Goal: Task Accomplishment & Management: Use online tool/utility

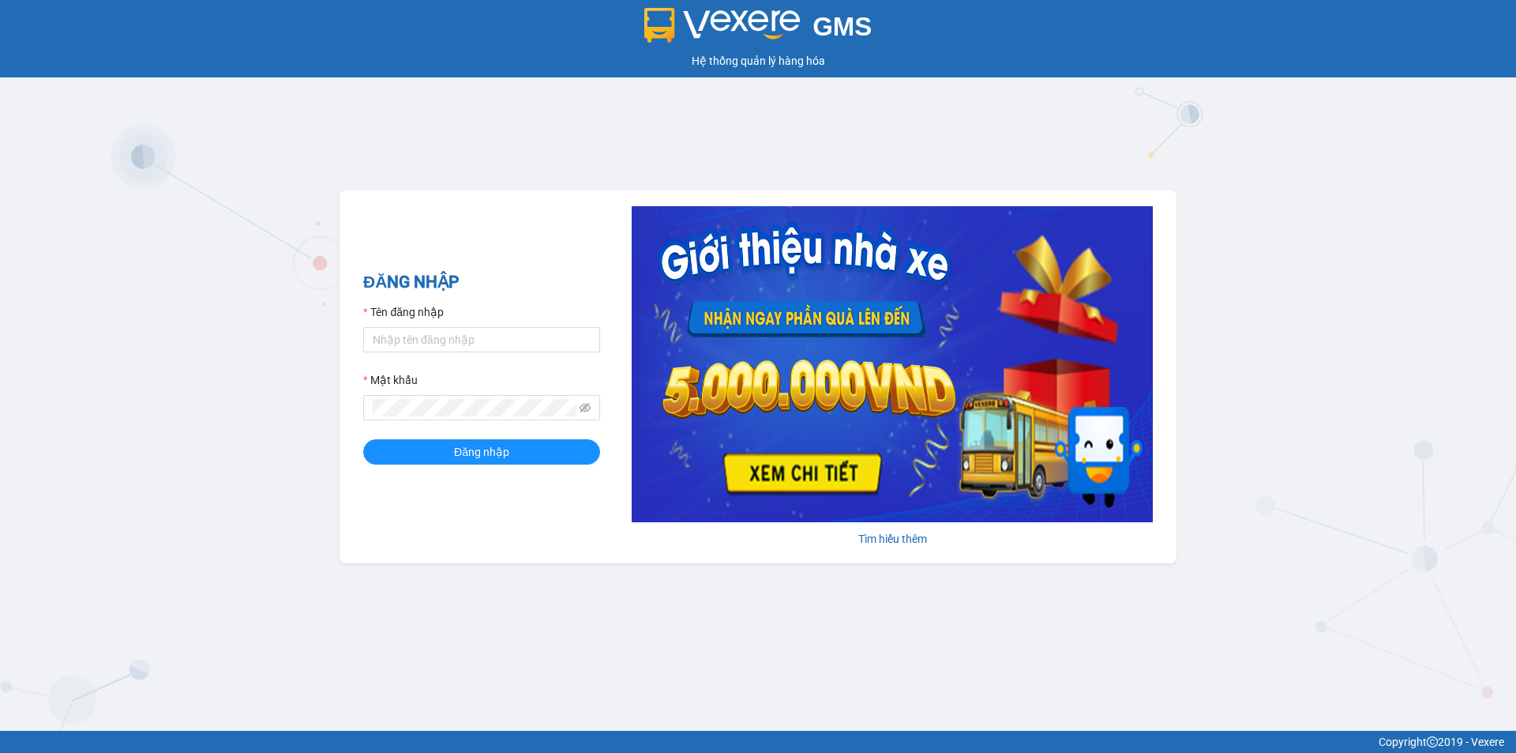
click at [506, 325] on div "Tên đăng nhập" at bounding box center [481, 315] width 237 height 24
click at [509, 329] on input "Tên đăng nhập" at bounding box center [481, 339] width 237 height 25
type input "phiquy.thienthanh"
click at [583, 407] on icon "eye-invisible" at bounding box center [585, 407] width 11 height 11
click at [506, 452] on span "Đăng nhập" at bounding box center [481, 451] width 55 height 17
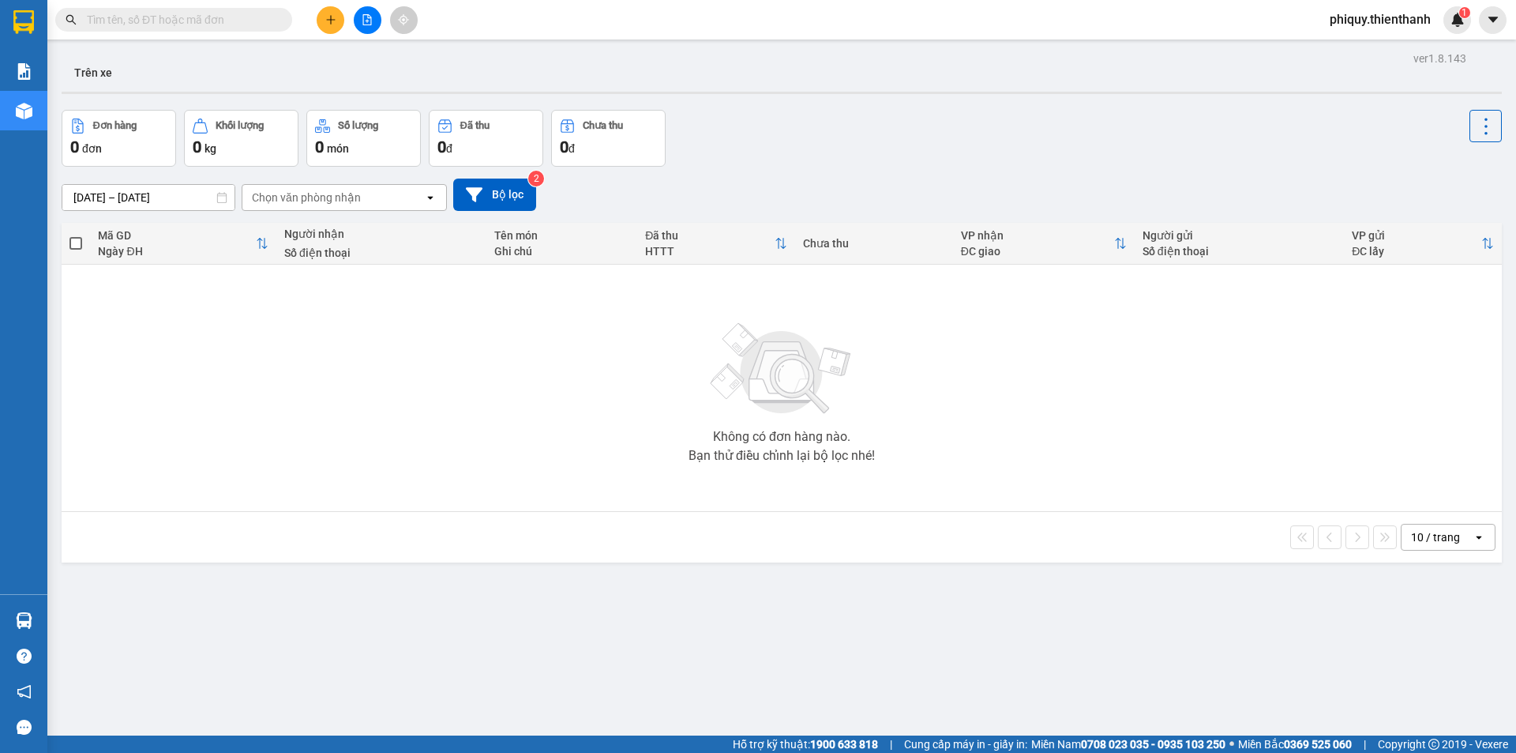
click at [212, 23] on input "text" at bounding box center [180, 19] width 186 height 17
paste input "0976222266"
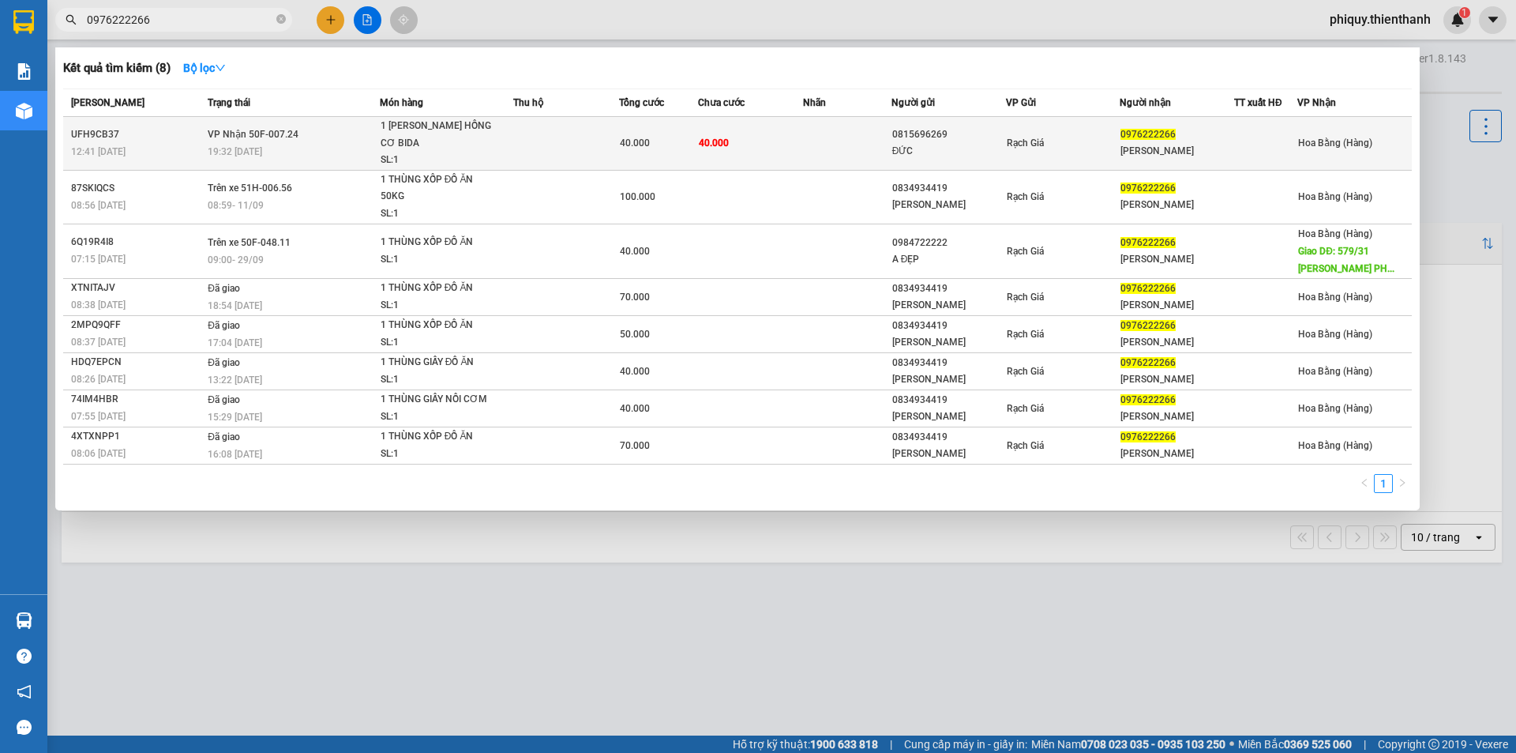
type input "0976222266"
click at [1208, 141] on div "0976222266" at bounding box center [1177, 134] width 113 height 17
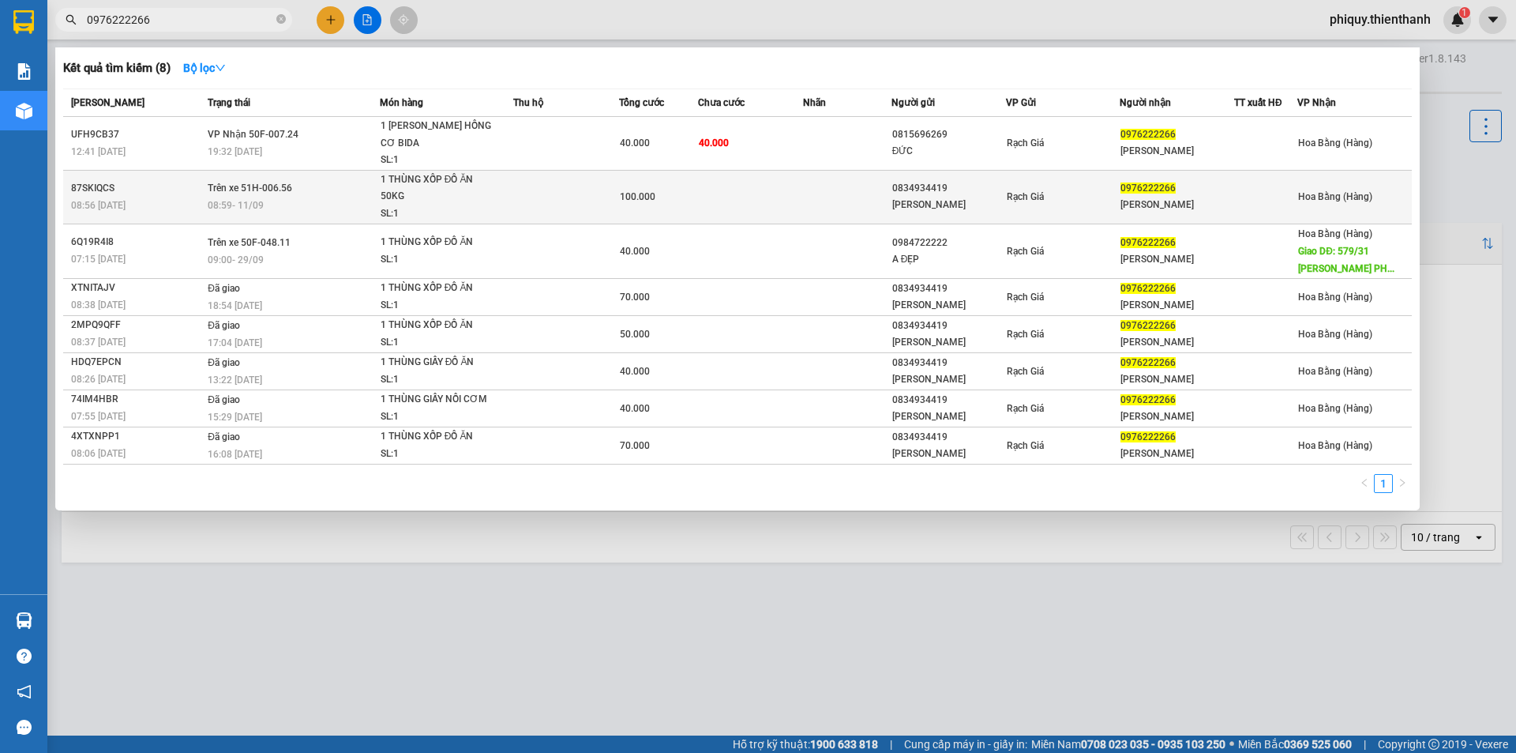
click at [284, 206] on div "08:59 [DATE]" at bounding box center [293, 205] width 171 height 17
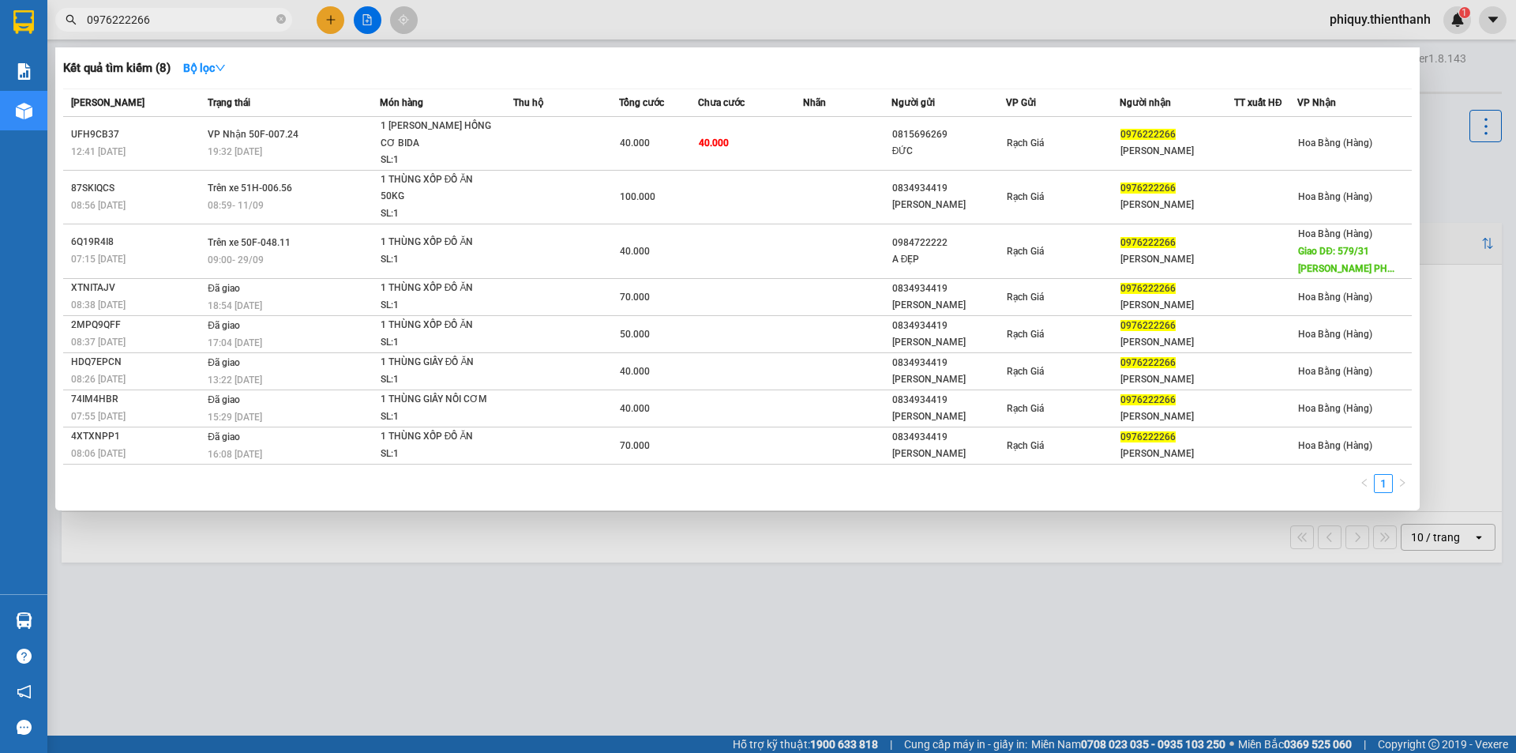
click at [492, 654] on div at bounding box center [758, 376] width 1516 height 753
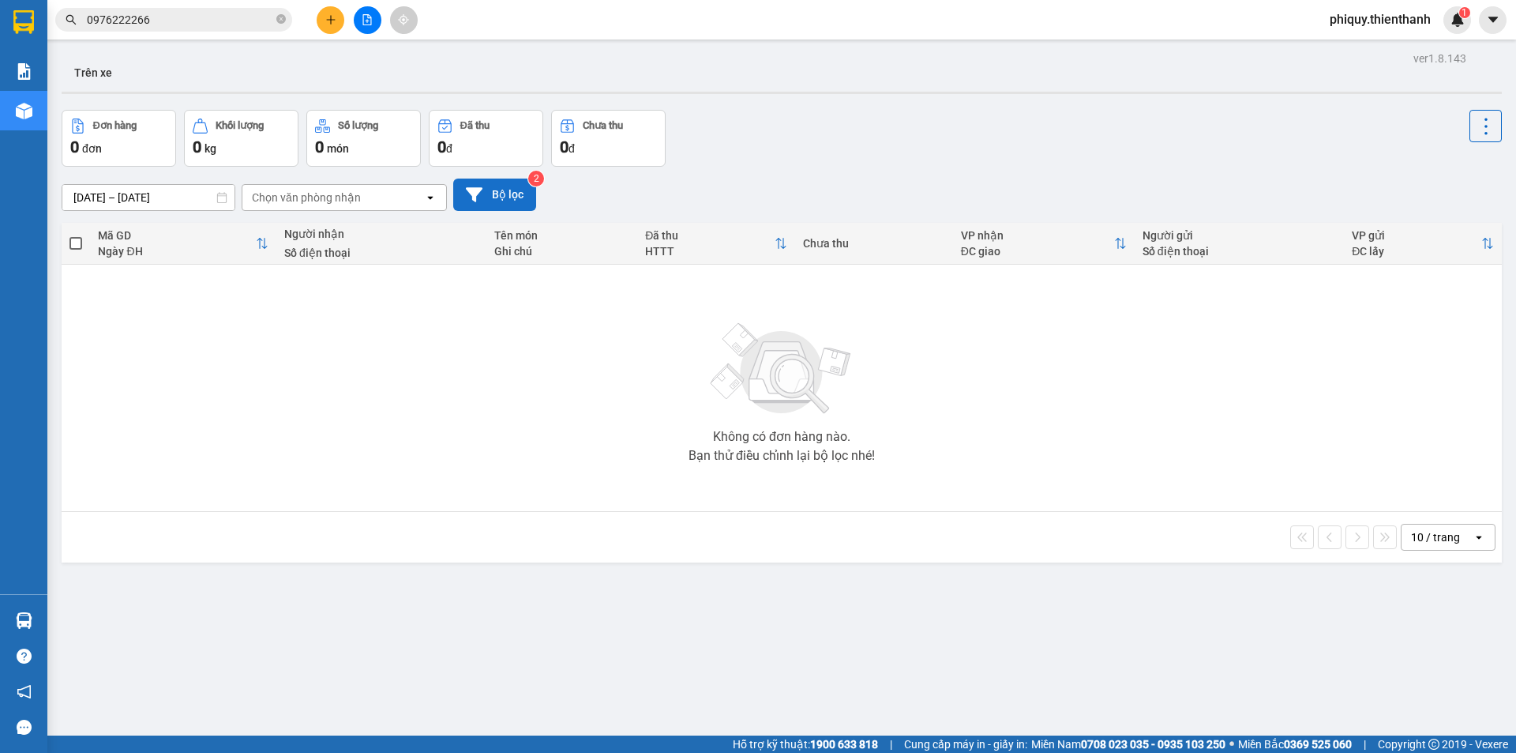
click at [522, 192] on button "Bộ lọc" at bounding box center [494, 194] width 83 height 32
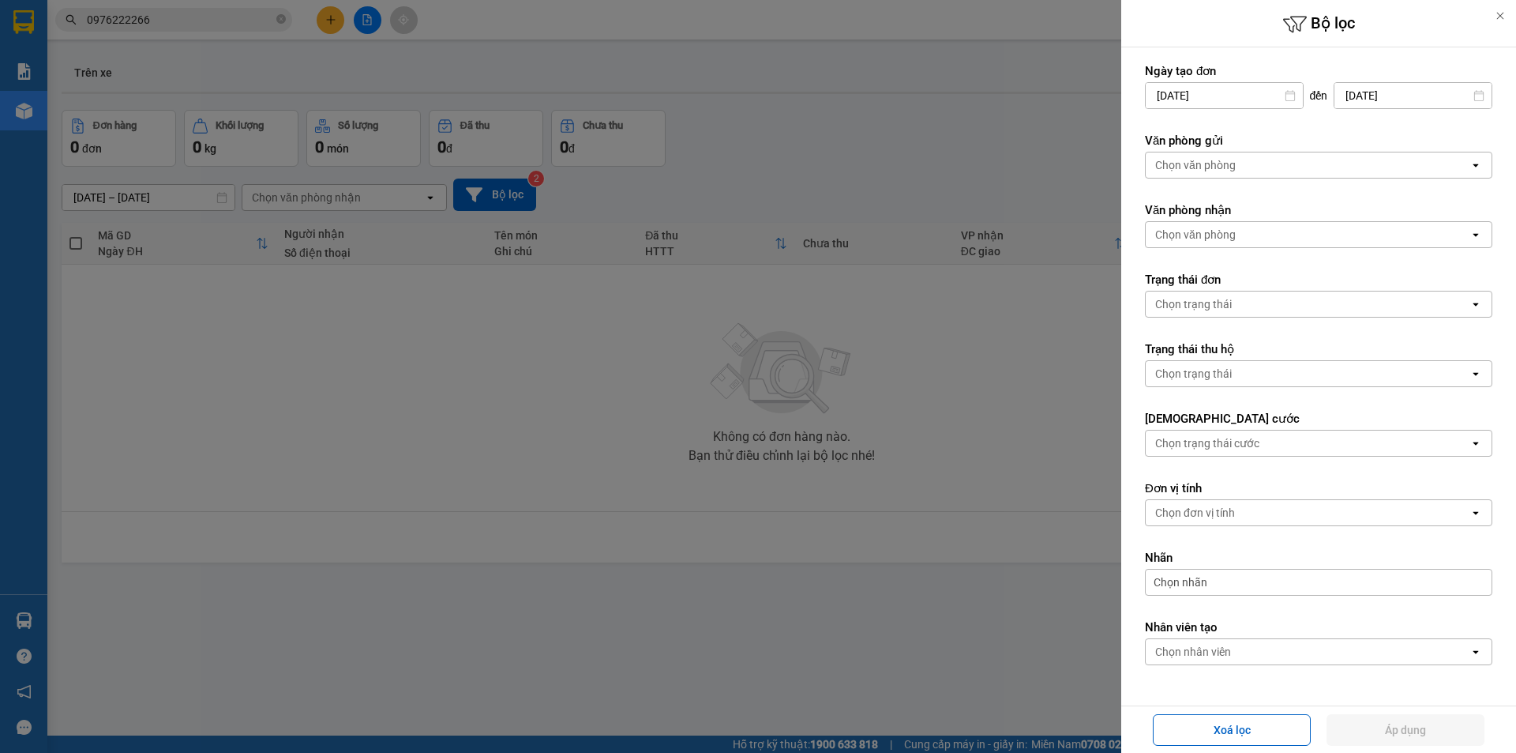
click at [993, 199] on div at bounding box center [758, 376] width 1516 height 753
